Goal: Task Accomplishment & Management: Complete application form

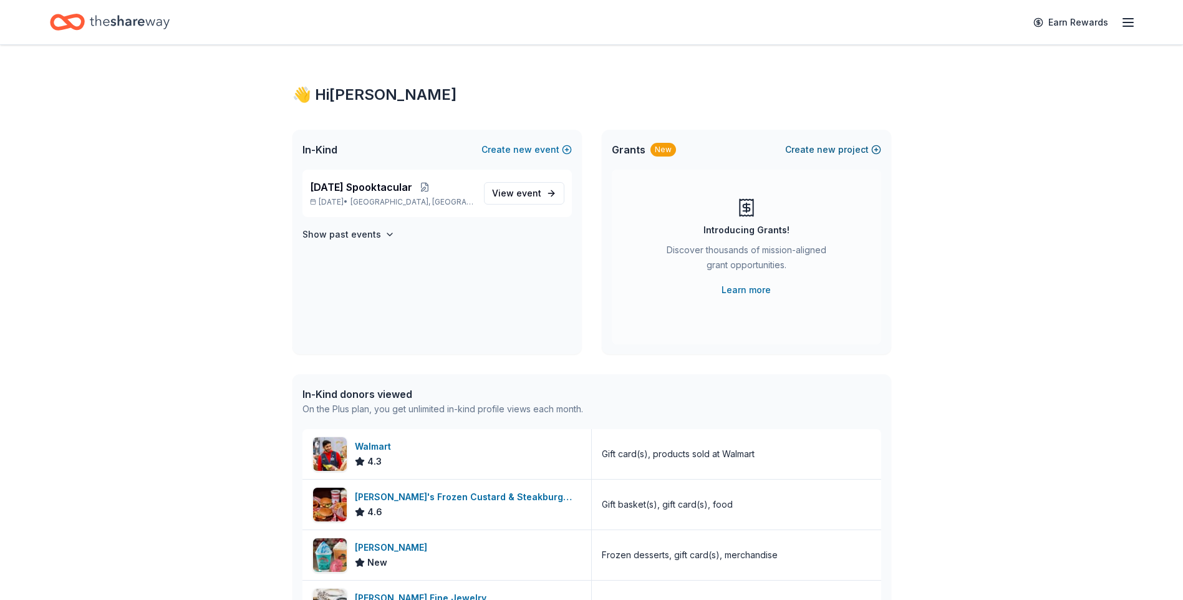
click at [827, 147] on span "new" at bounding box center [826, 149] width 19 height 15
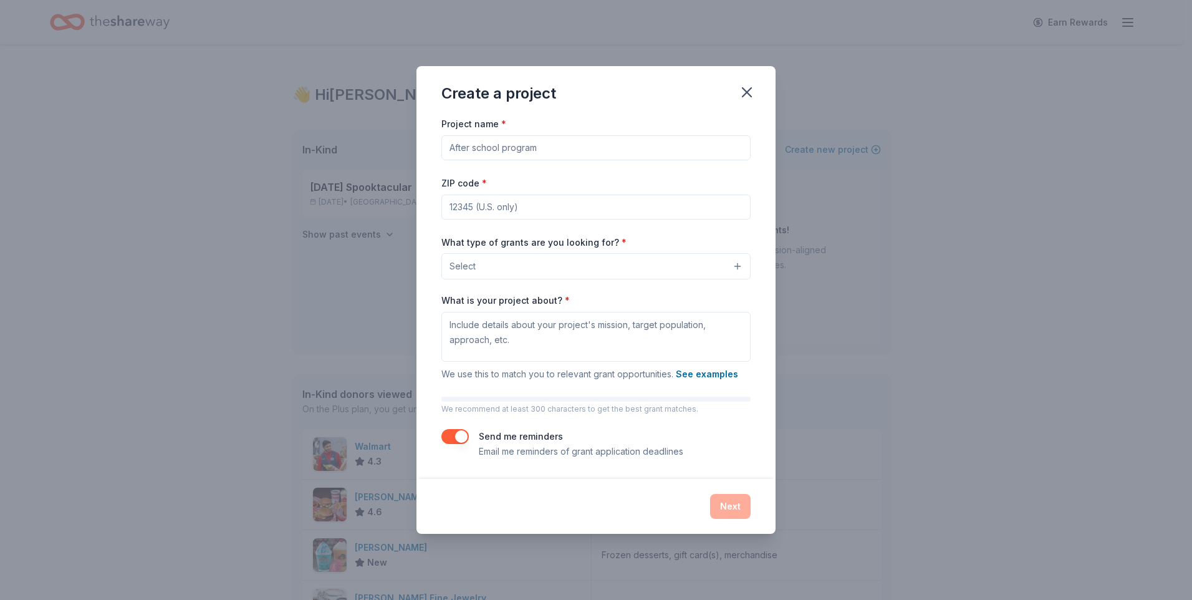
click at [450, 206] on input "ZIP code *" at bounding box center [595, 207] width 309 height 25
type input "78416"
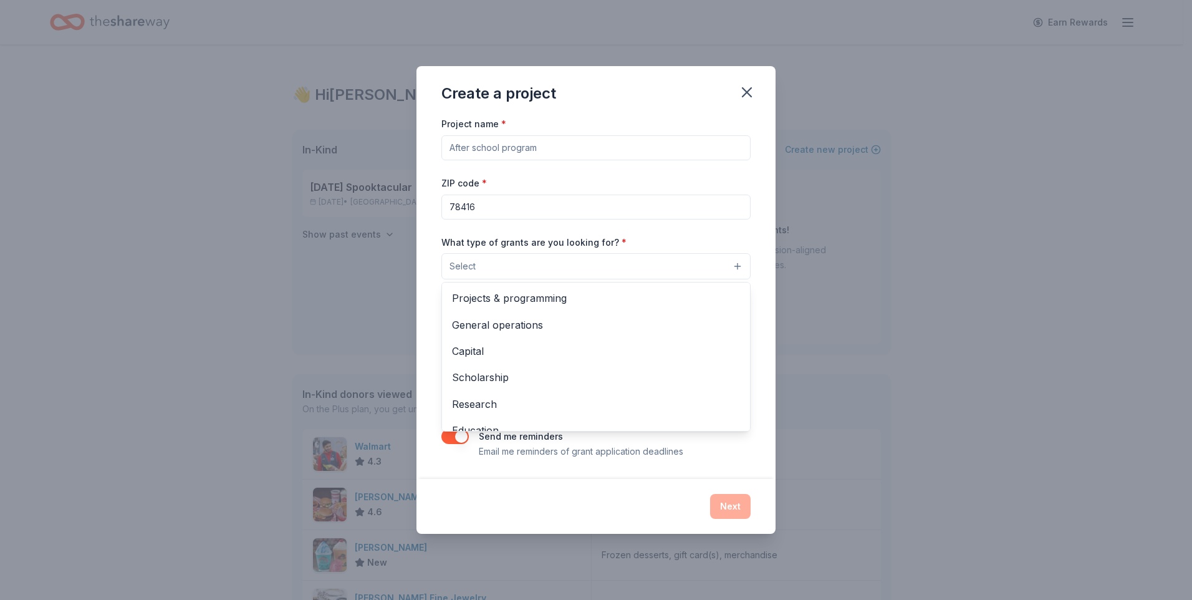
click at [736, 266] on button "Select" at bounding box center [595, 266] width 309 height 26
click at [531, 323] on span "General operations" at bounding box center [596, 325] width 288 height 16
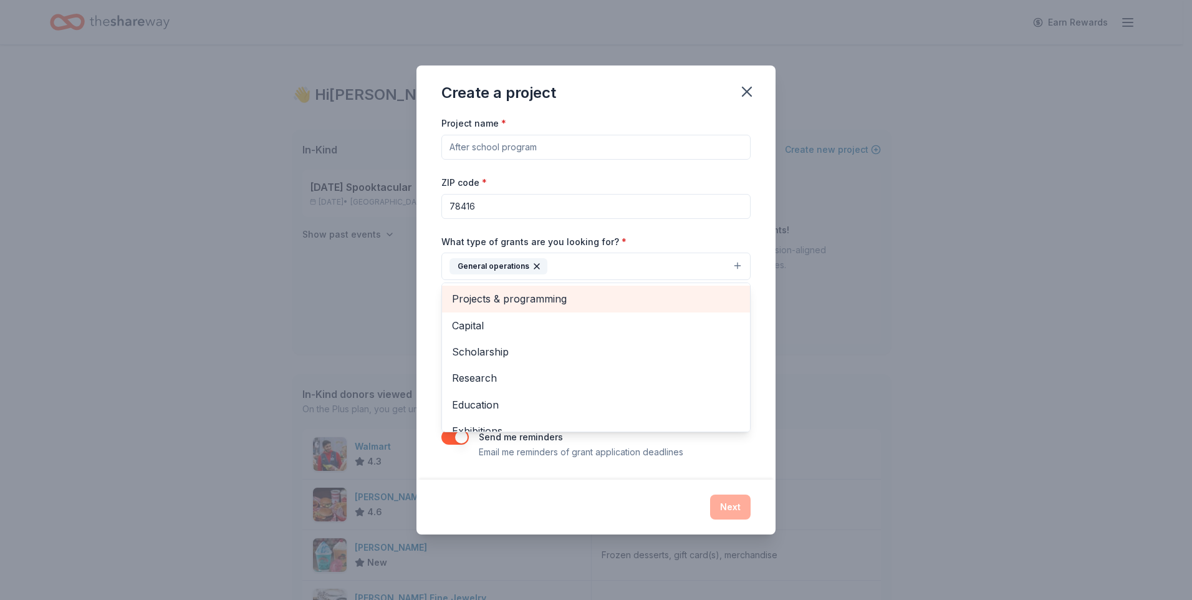
click at [531, 299] on span "Projects & programming" at bounding box center [596, 299] width 288 height 16
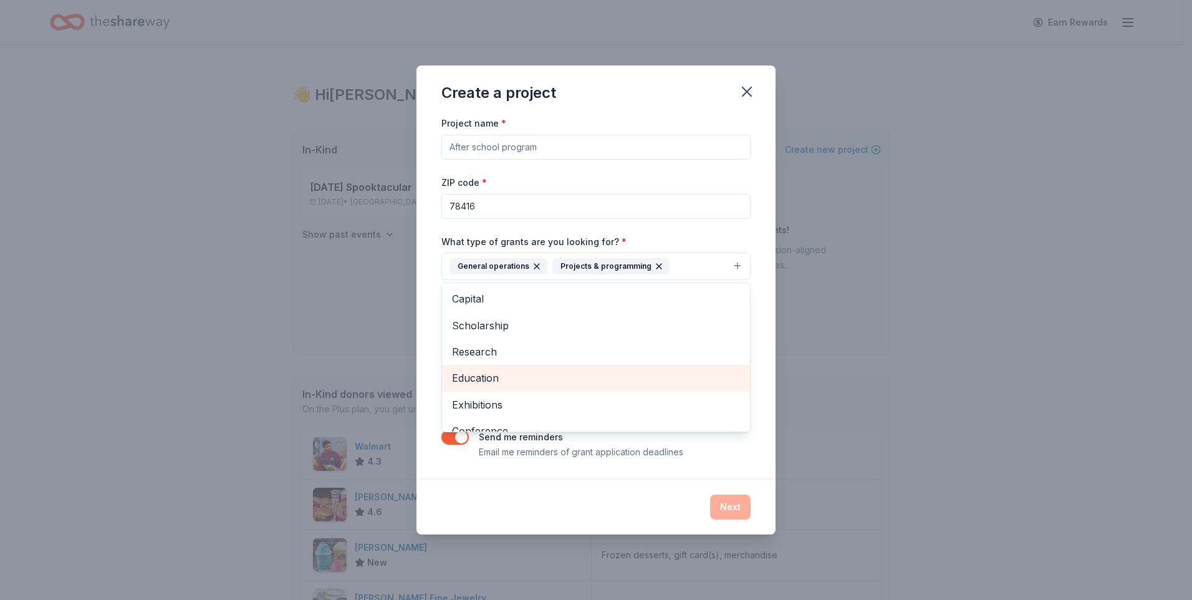
click at [476, 380] on span "Education" at bounding box center [596, 378] width 288 height 16
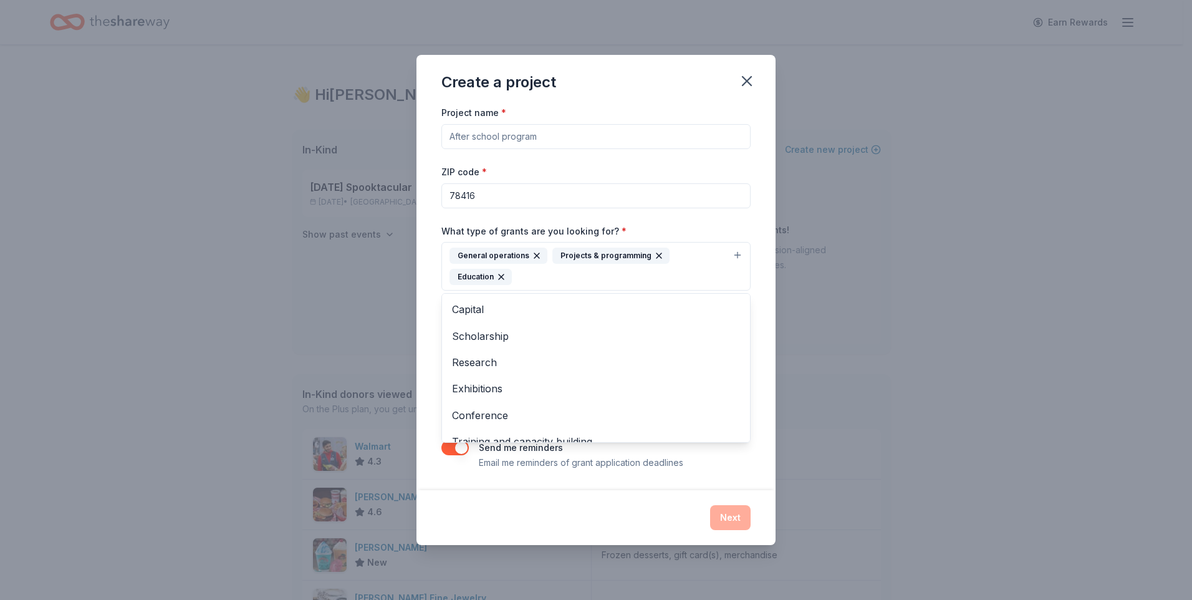
scroll to position [68, 0]
click at [744, 473] on div "Project name * ZIP code * 78416 What type of grants are you looking for? * Gene…" at bounding box center [596, 297] width 359 height 385
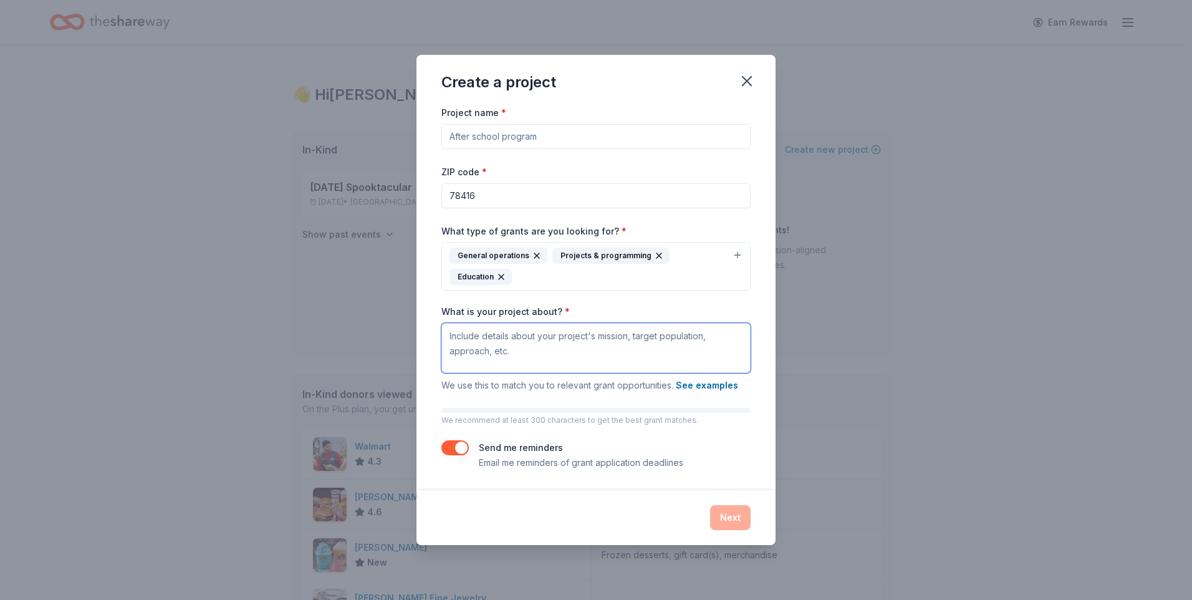
click at [451, 335] on textarea "What is your project about? *" at bounding box center [595, 348] width 309 height 50
paste textarea "BGCCB fills the gap between school and home for youth ages [DEMOGRAPHIC_DATA], …"
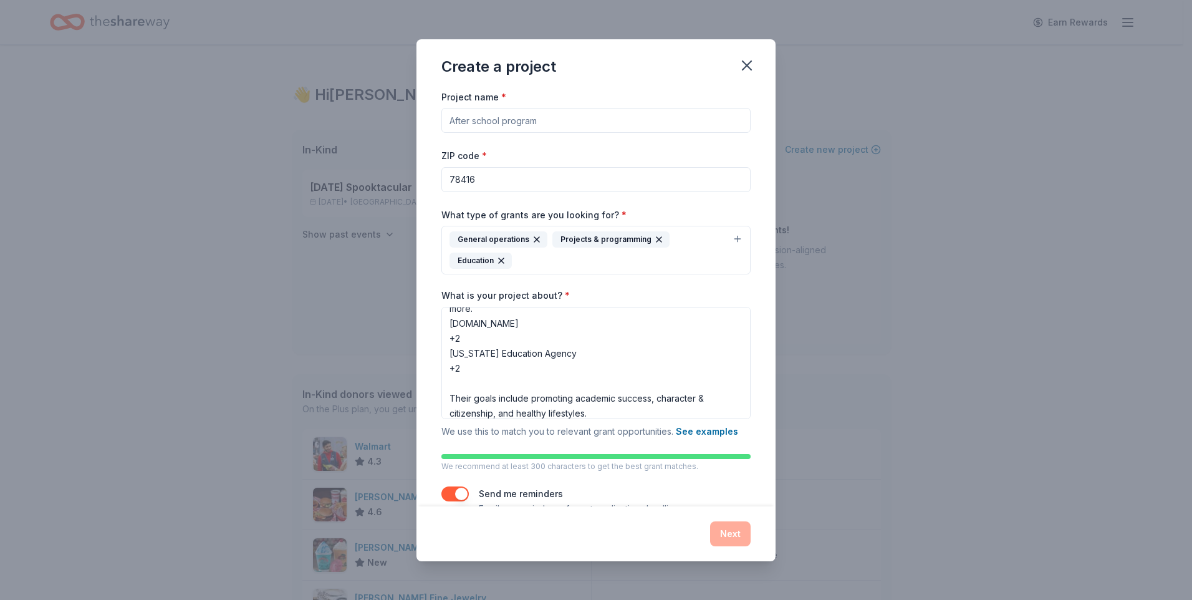
scroll to position [30, 0]
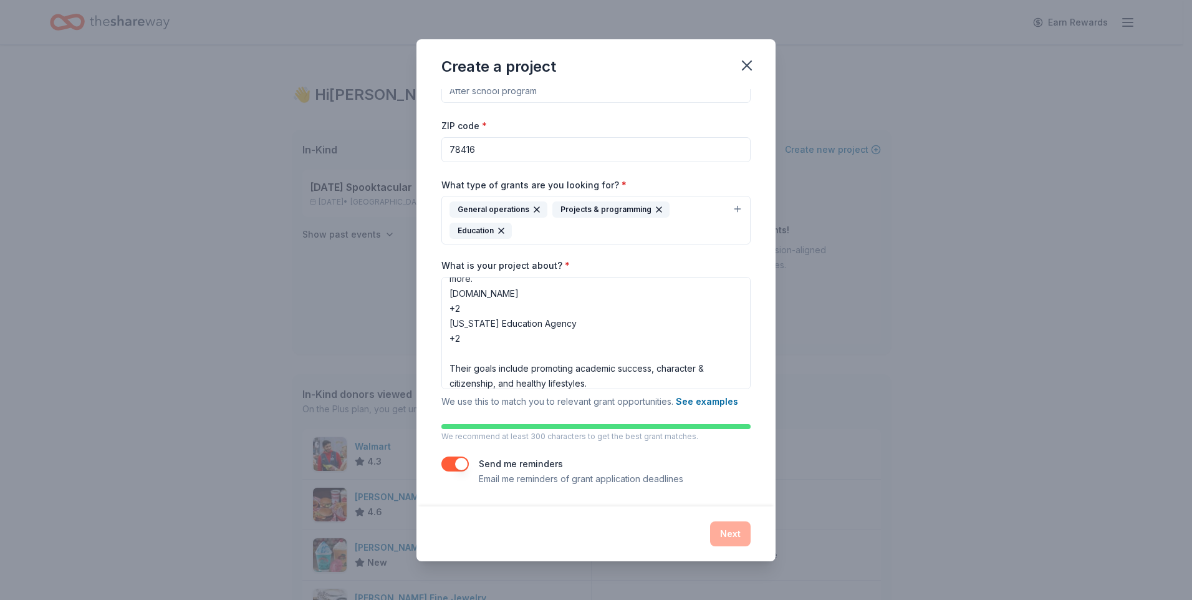
click at [458, 463] on button "button" at bounding box center [454, 463] width 27 height 15
click at [467, 339] on textarea "BGCCB fills the gap between school and home for youth ages [DEMOGRAPHIC_DATA], …" at bounding box center [595, 333] width 309 height 112
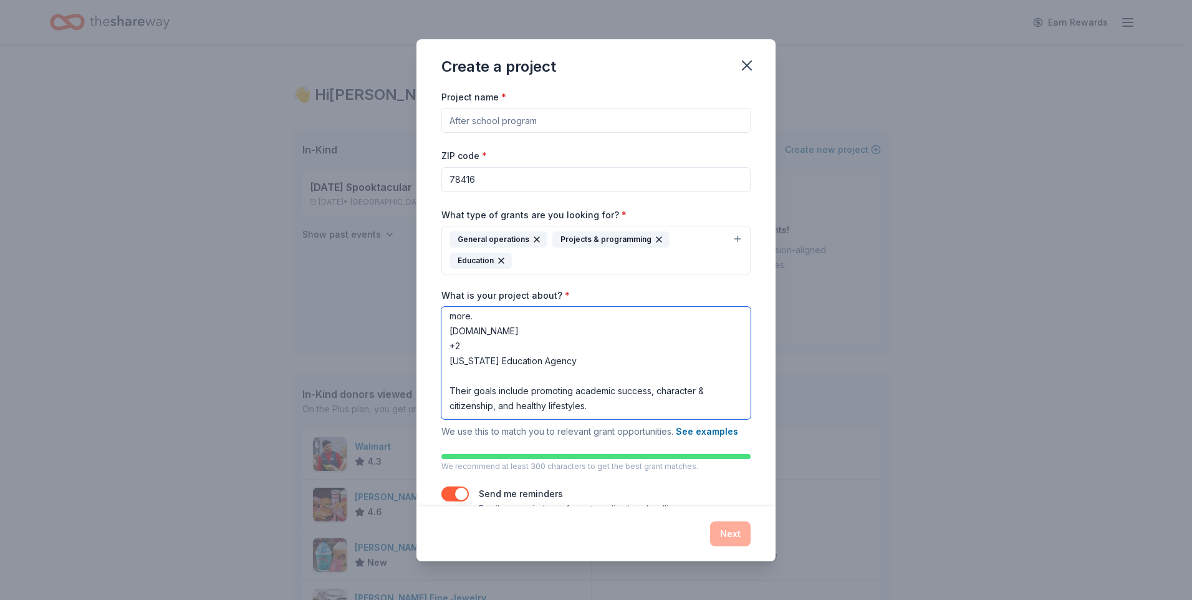
scroll to position [123, 0]
drag, startPoint x: 451, startPoint y: 362, endPoint x: 558, endPoint y: 367, distance: 107.4
click at [558, 367] on textarea "BGCCB fills the gap between school and home for youth ages [DEMOGRAPHIC_DATA], …" at bounding box center [595, 363] width 309 height 112
click at [465, 346] on textarea "BGCCB fills the gap between school and home for youth ages [DEMOGRAPHIC_DATA], …" at bounding box center [595, 363] width 309 height 112
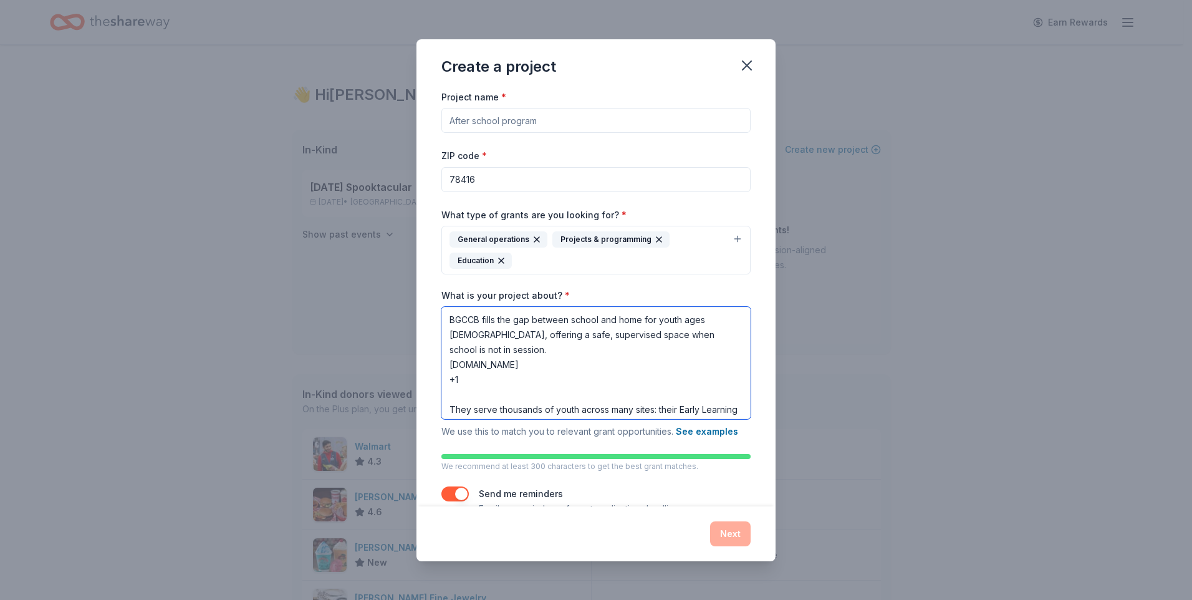
drag, startPoint x: 445, startPoint y: 365, endPoint x: 499, endPoint y: 378, distance: 55.3
click at [499, 378] on textarea "BGCCB fills the gap between school and home for youth ages [DEMOGRAPHIC_DATA], …" at bounding box center [595, 363] width 309 height 112
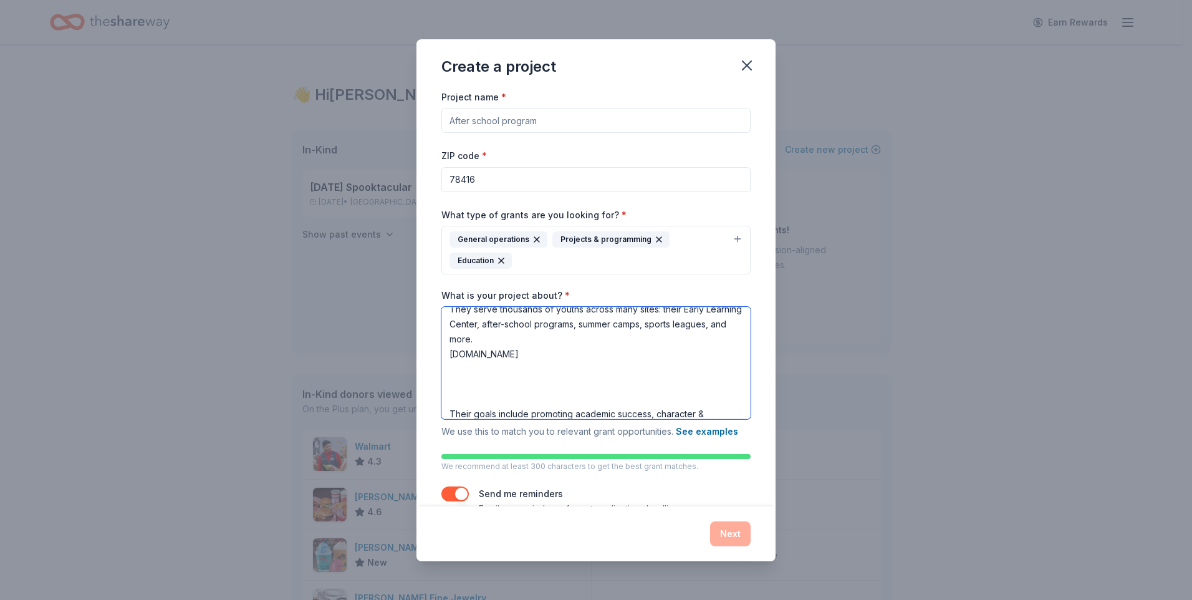
scroll to position [72, 0]
drag, startPoint x: 513, startPoint y: 350, endPoint x: 433, endPoint y: 347, distance: 79.9
click at [438, 347] on div "Project name * ZIP code * 78416 What type of grants are you looking for? * Gene…" at bounding box center [596, 297] width 359 height 417
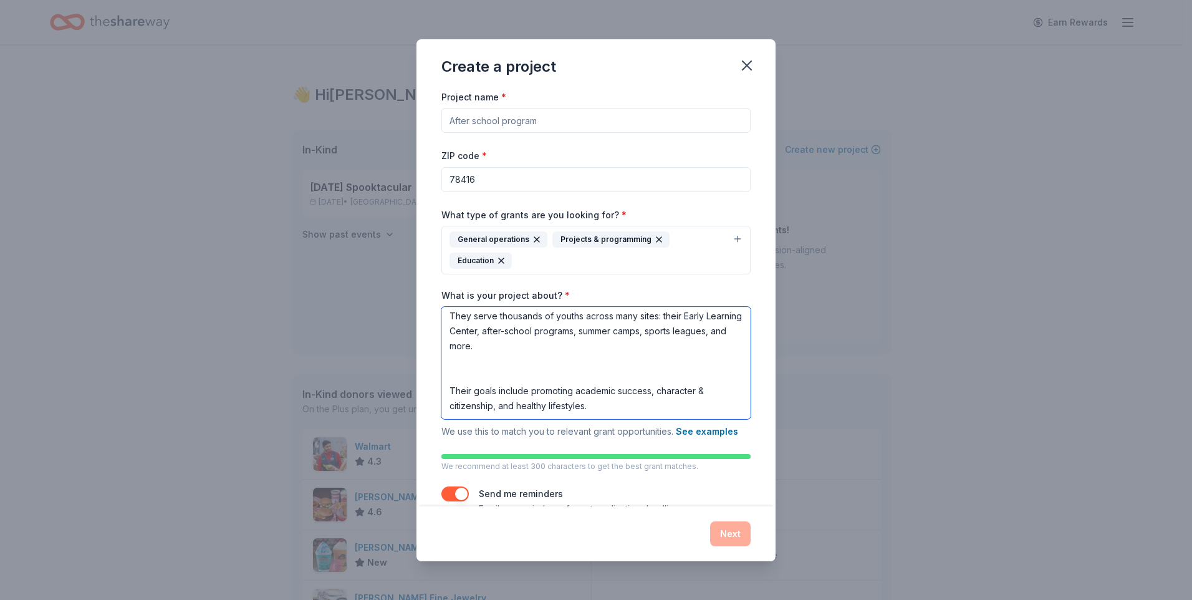
scroll to position [64, 0]
click at [448, 363] on textarea "BGCCB fills the gap between school and home for youth ages [DEMOGRAPHIC_DATA], …" at bounding box center [595, 363] width 309 height 112
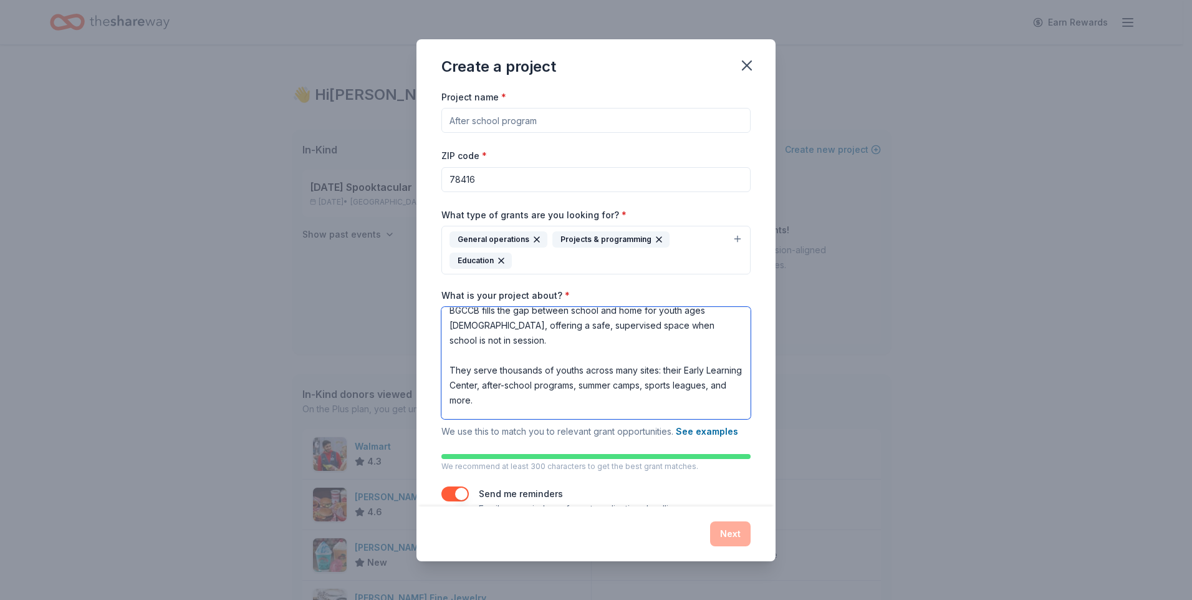
scroll to position [1, 0]
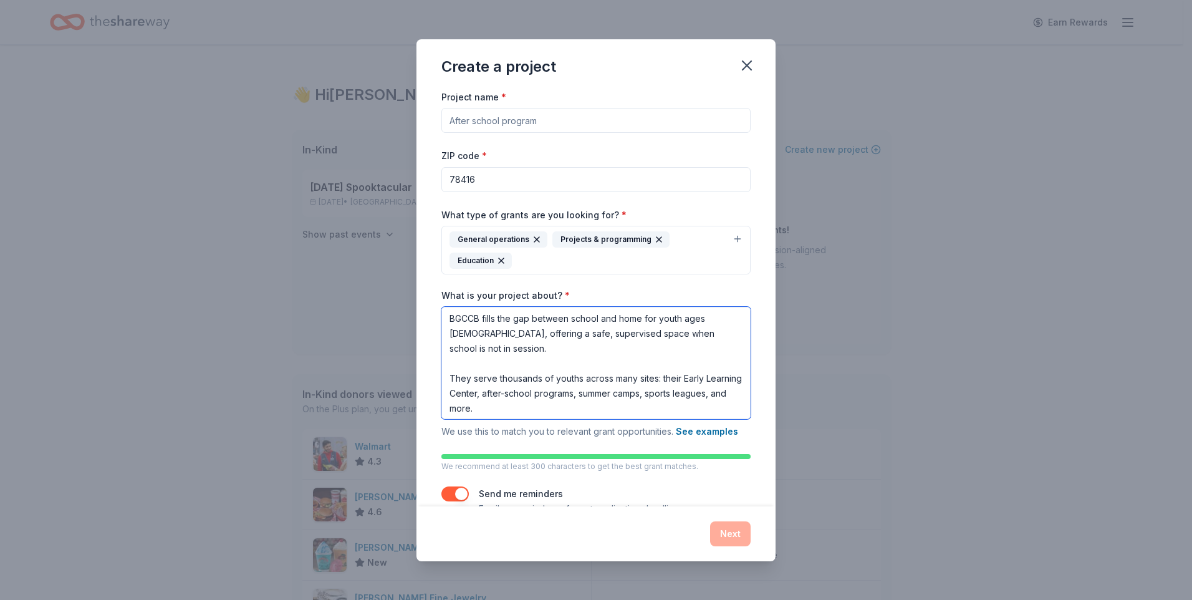
click at [451, 364] on textarea "BGCCB fills the gap between school and home for youth ages [DEMOGRAPHIC_DATA], …" at bounding box center [595, 363] width 309 height 112
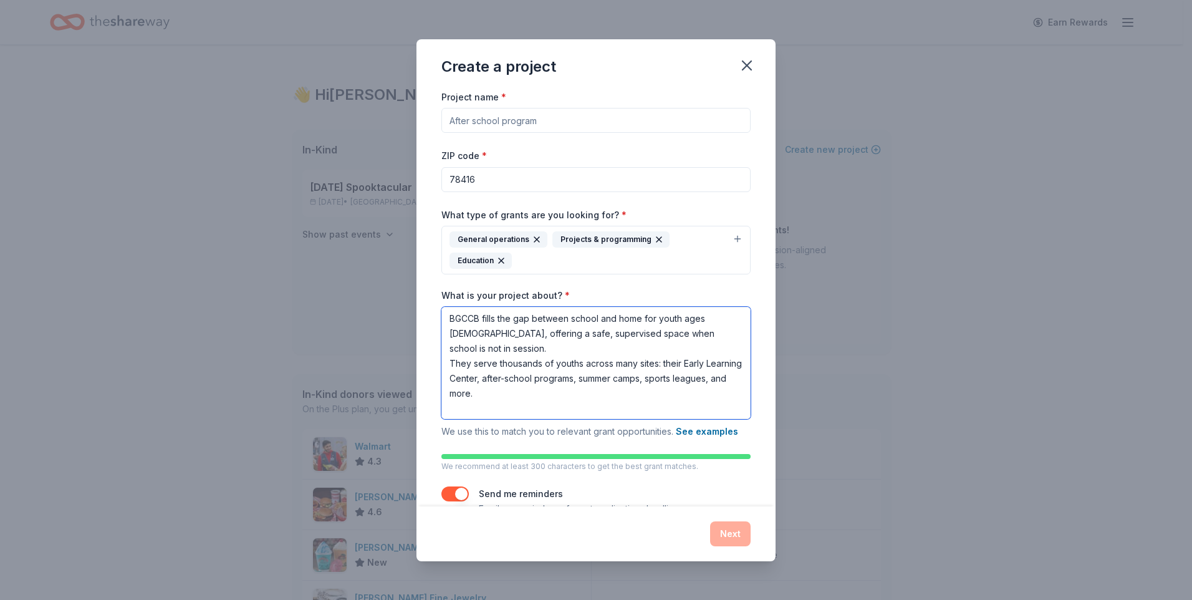
click at [452, 405] on textarea "BGCCB fills the gap between school and home for youth ages [DEMOGRAPHIC_DATA], …" at bounding box center [595, 363] width 309 height 112
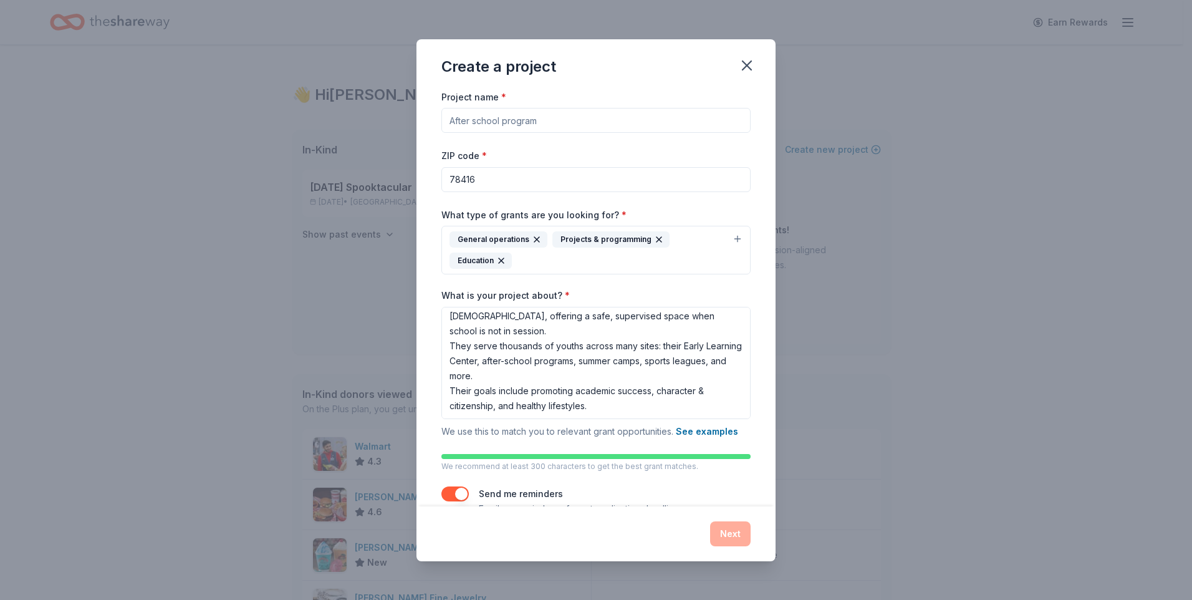
scroll to position [30, 0]
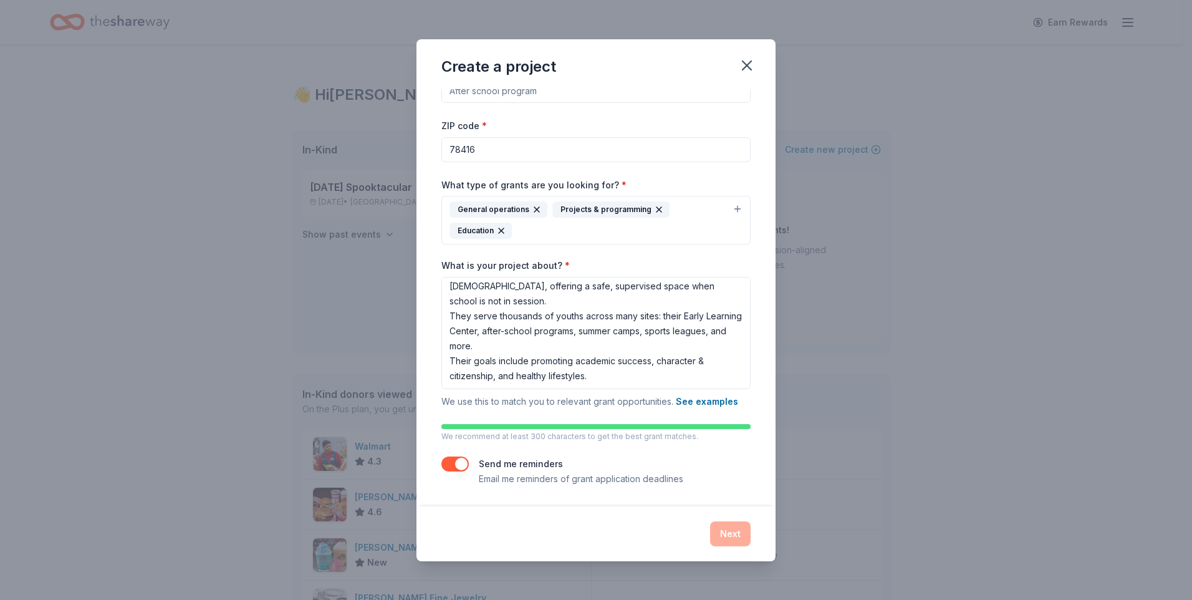
click at [726, 535] on div "Next" at bounding box center [595, 533] width 309 height 25
click at [727, 534] on div "Next" at bounding box center [595, 533] width 309 height 25
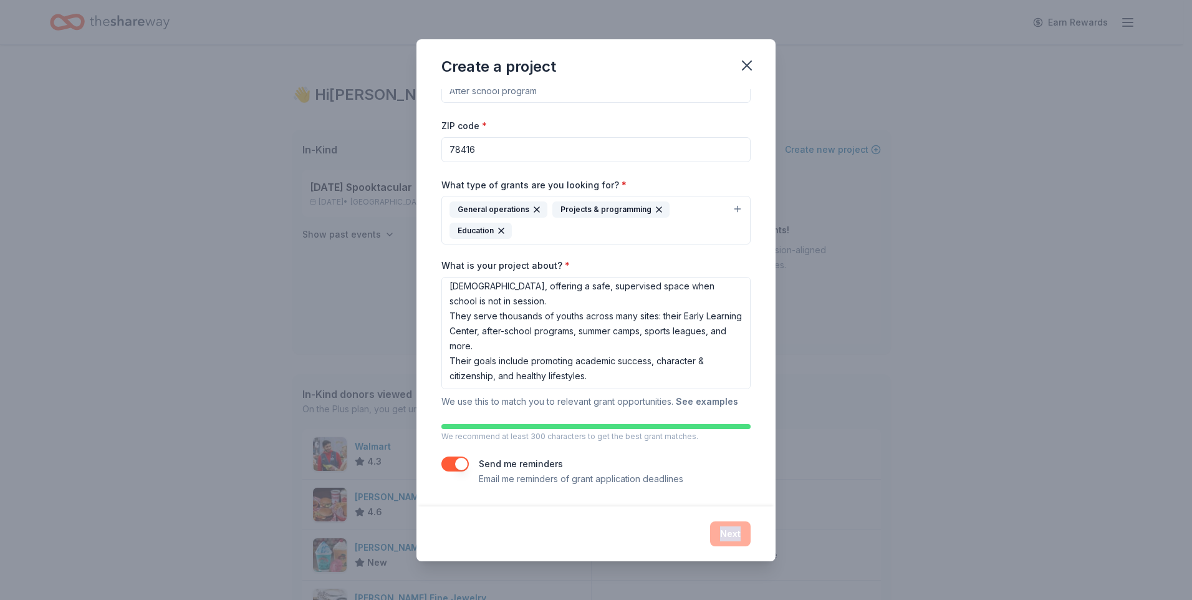
drag, startPoint x: 727, startPoint y: 534, endPoint x: 703, endPoint y: 403, distance: 133.1
click at [703, 403] on button "See examples" at bounding box center [707, 401] width 62 height 15
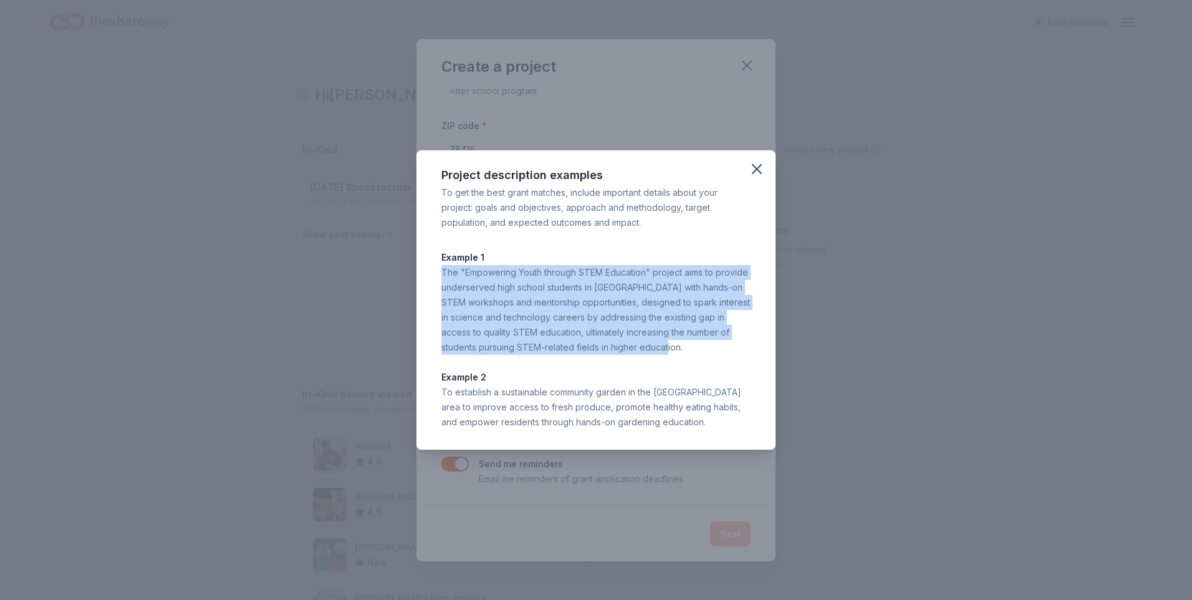
drag, startPoint x: 442, startPoint y: 271, endPoint x: 742, endPoint y: 345, distance: 308.9
click at [742, 345] on div "The "Empowering Youth through STEM Education" project aims to provide underserv…" at bounding box center [595, 310] width 309 height 90
drag, startPoint x: 742, startPoint y: 345, endPoint x: 709, endPoint y: 324, distance: 39.3
copy div "The "Empowering Youth through STEM Education" project aims to provide underserv…"
click at [754, 168] on icon "button" at bounding box center [756, 168] width 17 height 17
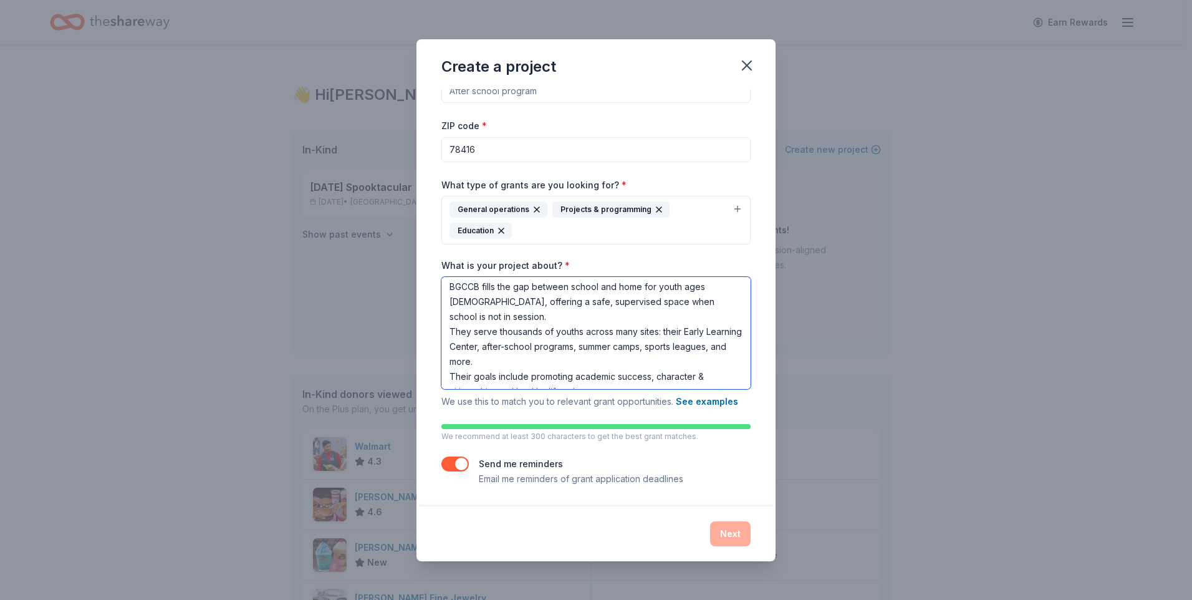
scroll to position [0, 0]
click at [449, 332] on textarea "BGCCB fills the gap between school and home for youth ages [DEMOGRAPHIC_DATA], …" at bounding box center [595, 333] width 309 height 112
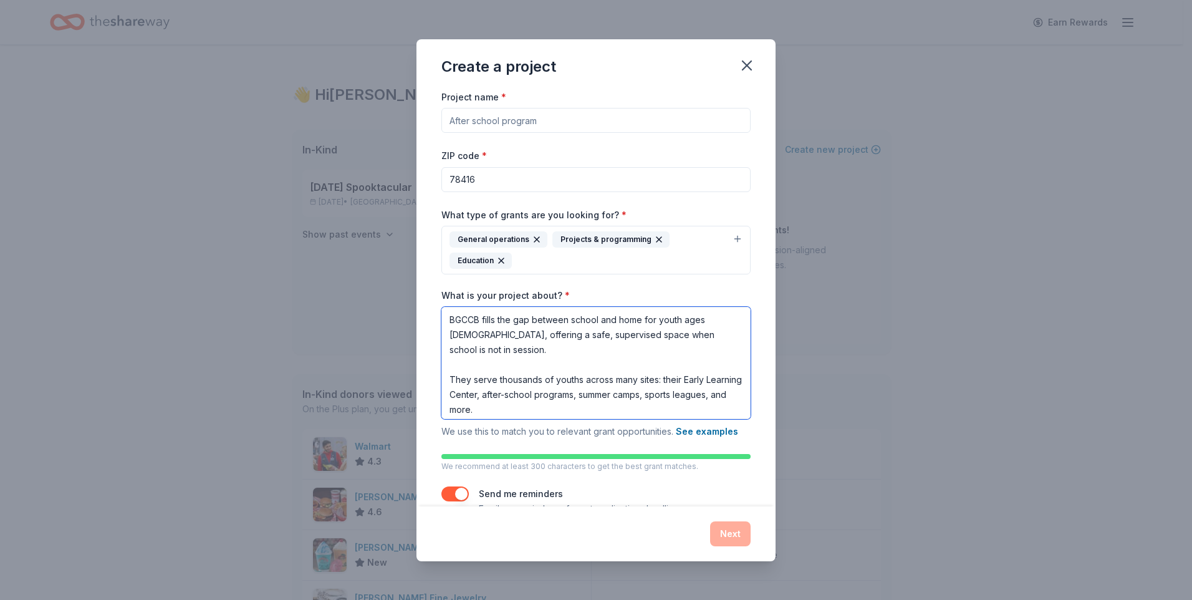
click at [459, 364] on textarea "BGCCB fills the gap between school and home for youth ages [DEMOGRAPHIC_DATA], …" at bounding box center [595, 363] width 309 height 112
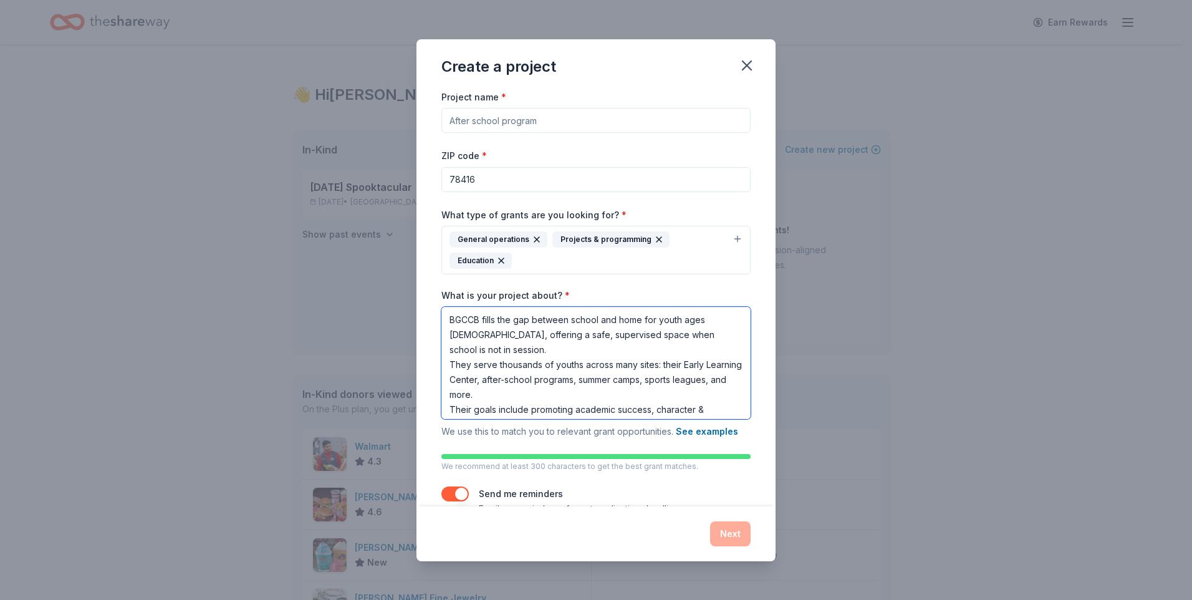
click at [494, 349] on textarea "BGCCB fills the gap between school and home for youth ages [DEMOGRAPHIC_DATA], …" at bounding box center [595, 363] width 309 height 112
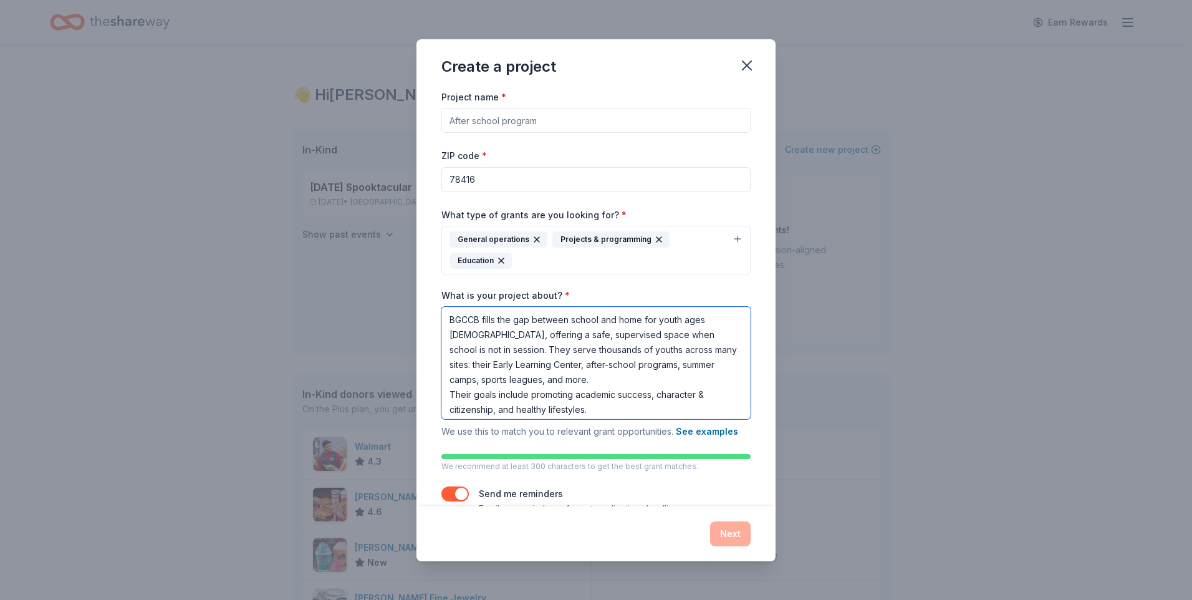
click at [572, 377] on textarea "BGCCB fills the gap between school and home for youth ages [DEMOGRAPHIC_DATA], …" at bounding box center [595, 363] width 309 height 112
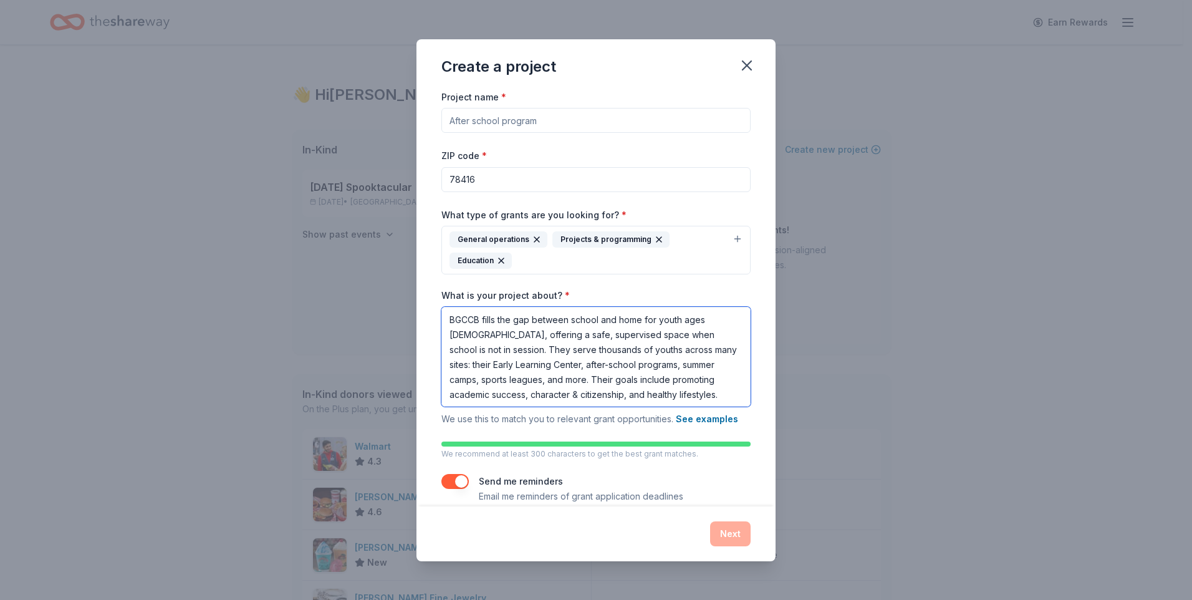
scroll to position [1, 0]
type textarea "BGCCB fills the gap between school and home for youth ages [DEMOGRAPHIC_DATA], …"
click at [728, 532] on div "Next" at bounding box center [595, 533] width 309 height 25
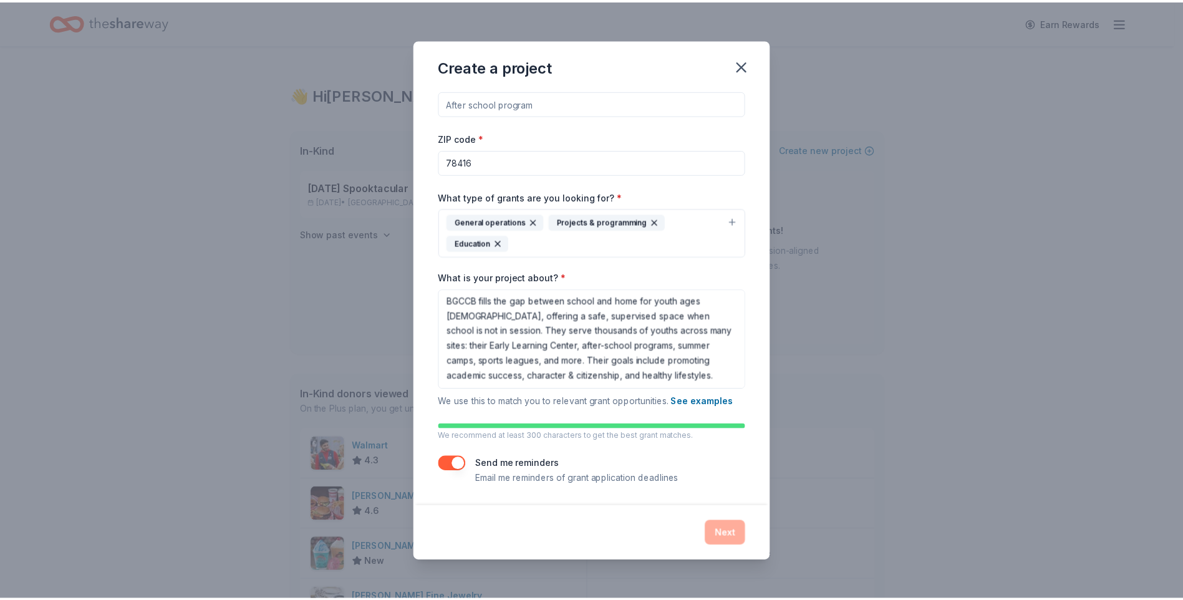
scroll to position [0, 0]
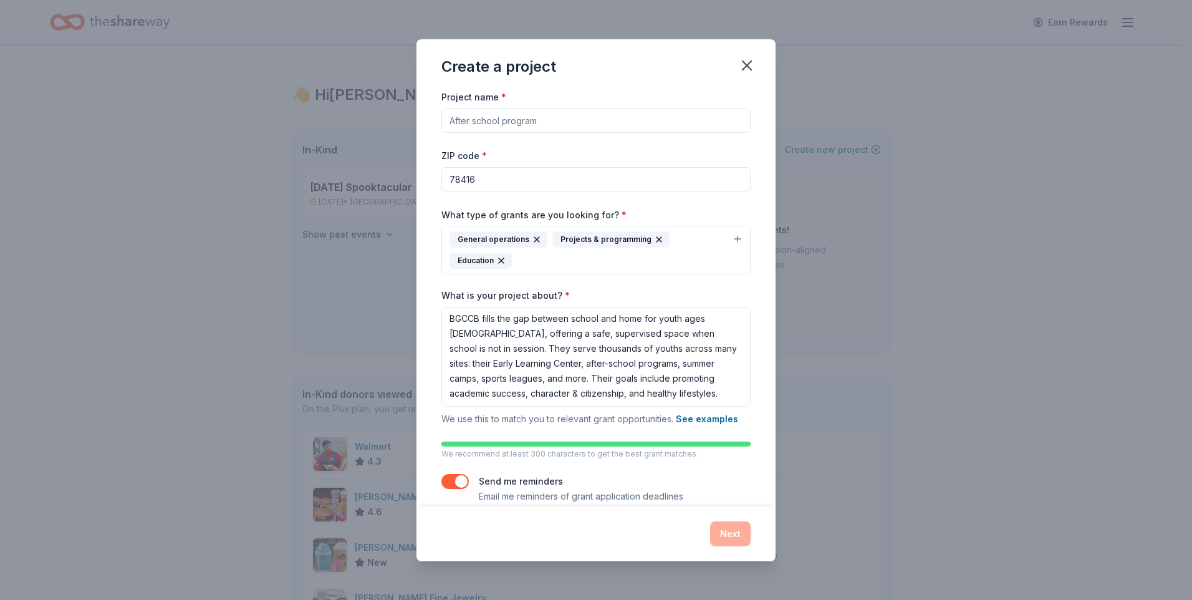
click at [490, 117] on input "Project name *" at bounding box center [595, 120] width 309 height 25
type input "After School Programs"
click at [725, 530] on button "Next" at bounding box center [730, 533] width 41 height 25
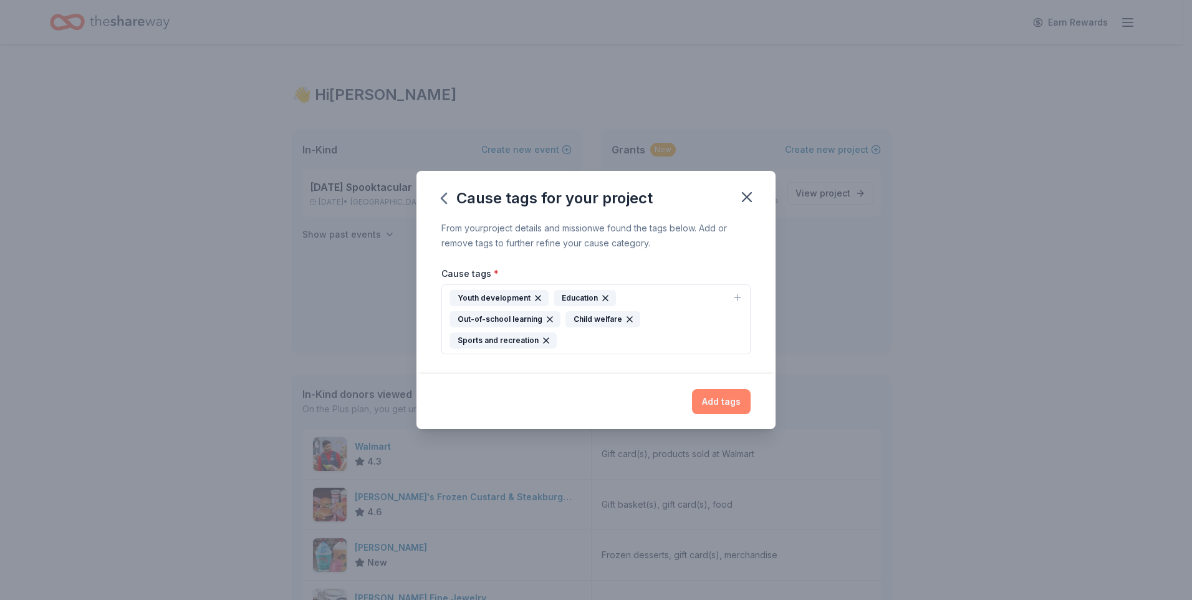
click at [730, 393] on button "Add tags" at bounding box center [721, 401] width 59 height 25
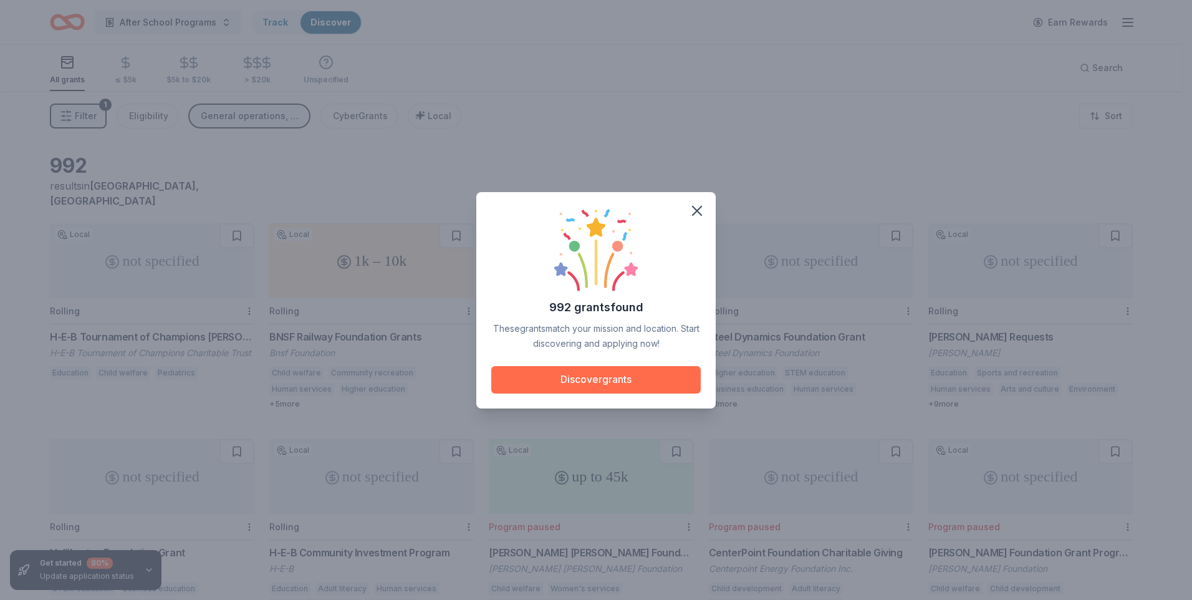
click at [599, 378] on button "Discover grants" at bounding box center [595, 379] width 209 height 27
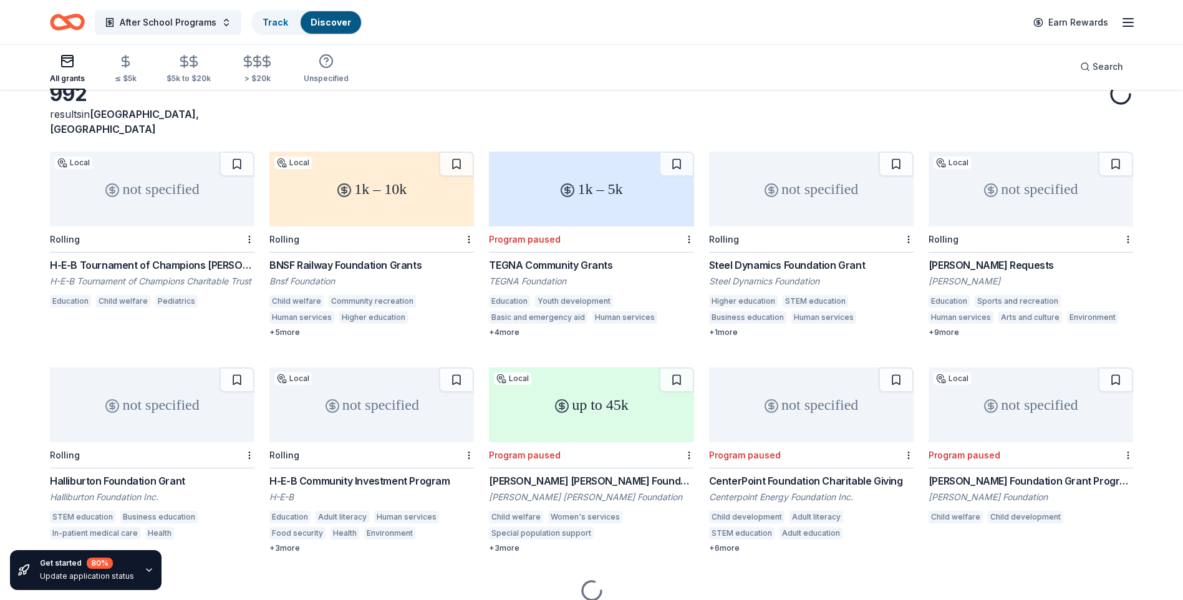
scroll to position [74, 0]
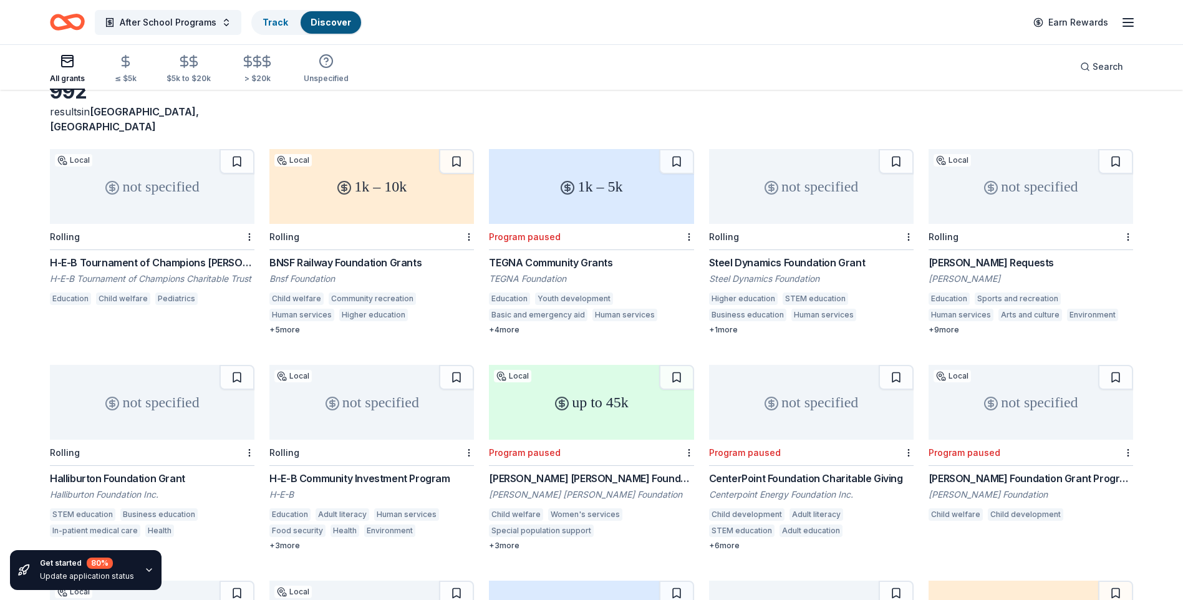
click at [1027, 181] on div "not specified" at bounding box center [1030, 186] width 205 height 75
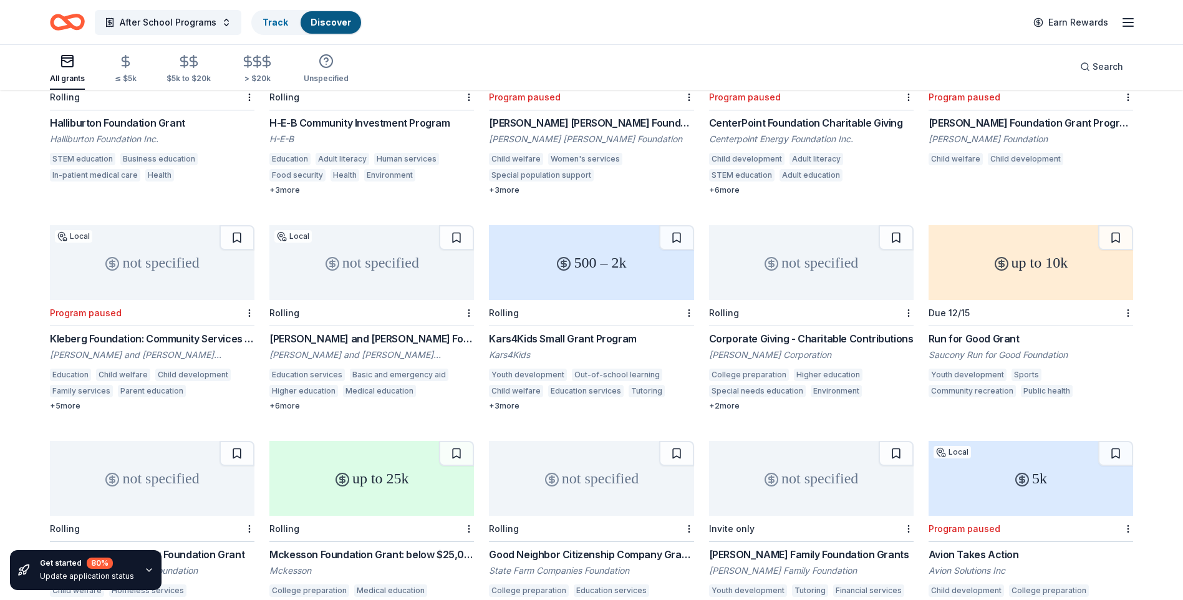
scroll to position [433, 0]
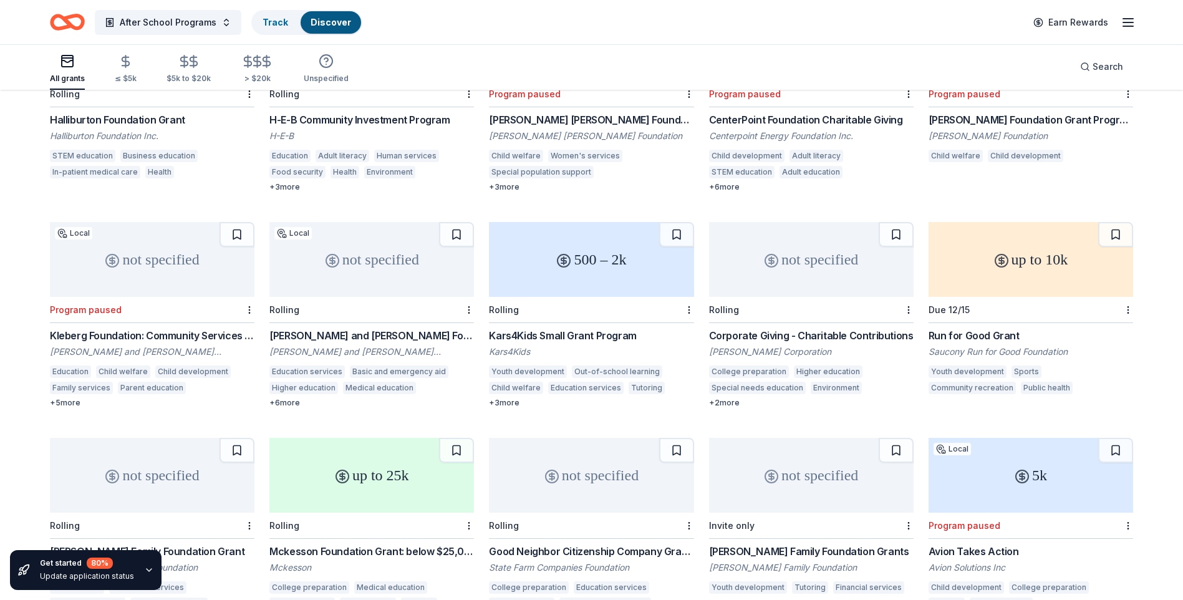
click at [580, 254] on div "500 – 2k" at bounding box center [591, 259] width 205 height 75
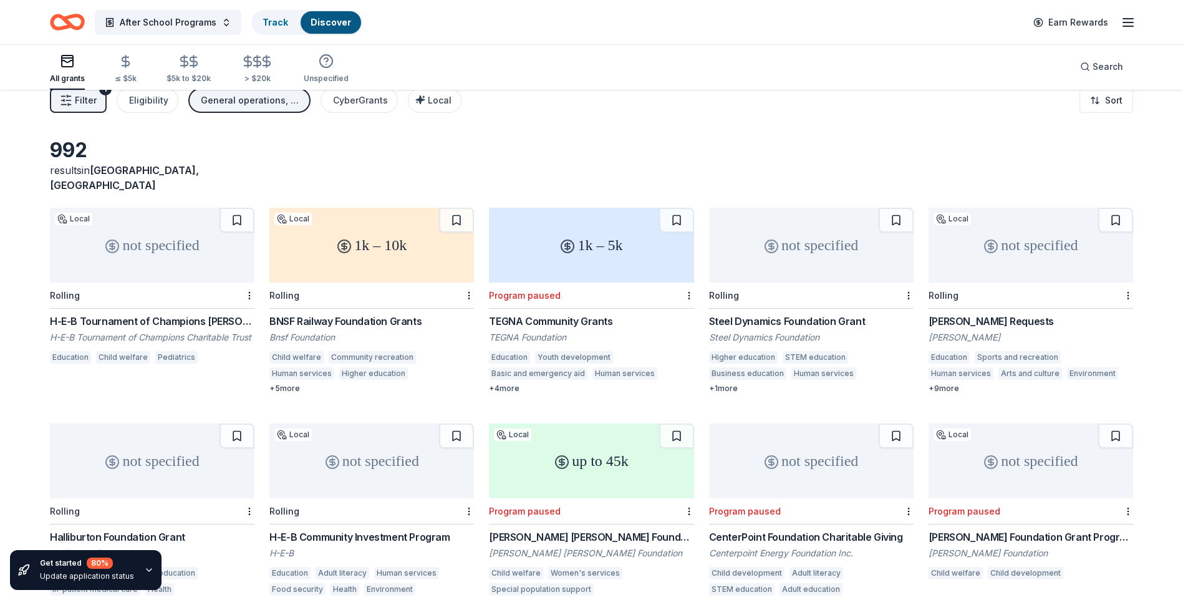
scroll to position [11, 0]
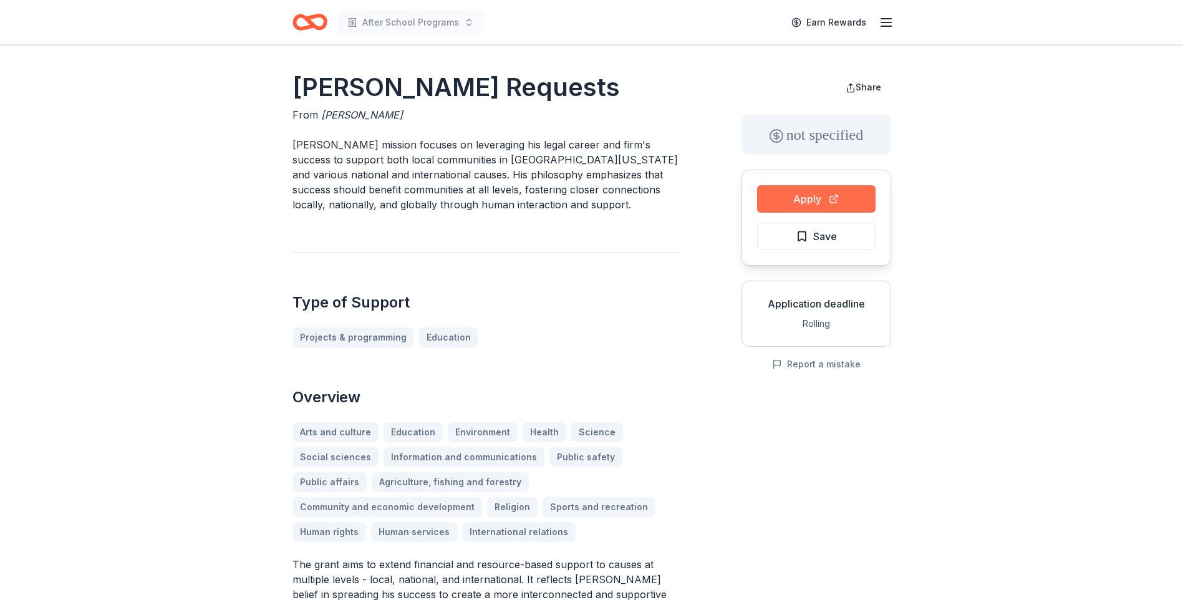
click at [809, 195] on button "Apply" at bounding box center [816, 198] width 118 height 27
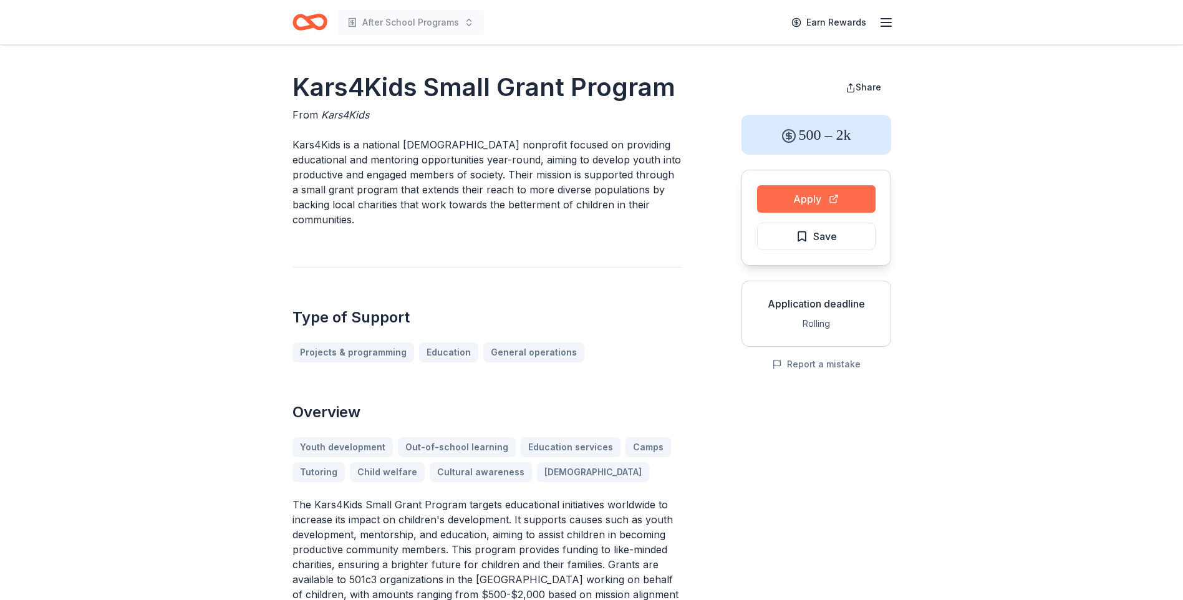
click at [790, 199] on button "Apply" at bounding box center [816, 198] width 118 height 27
click at [812, 203] on button "Apply" at bounding box center [816, 198] width 118 height 27
